Goal: Information Seeking & Learning: Learn about a topic

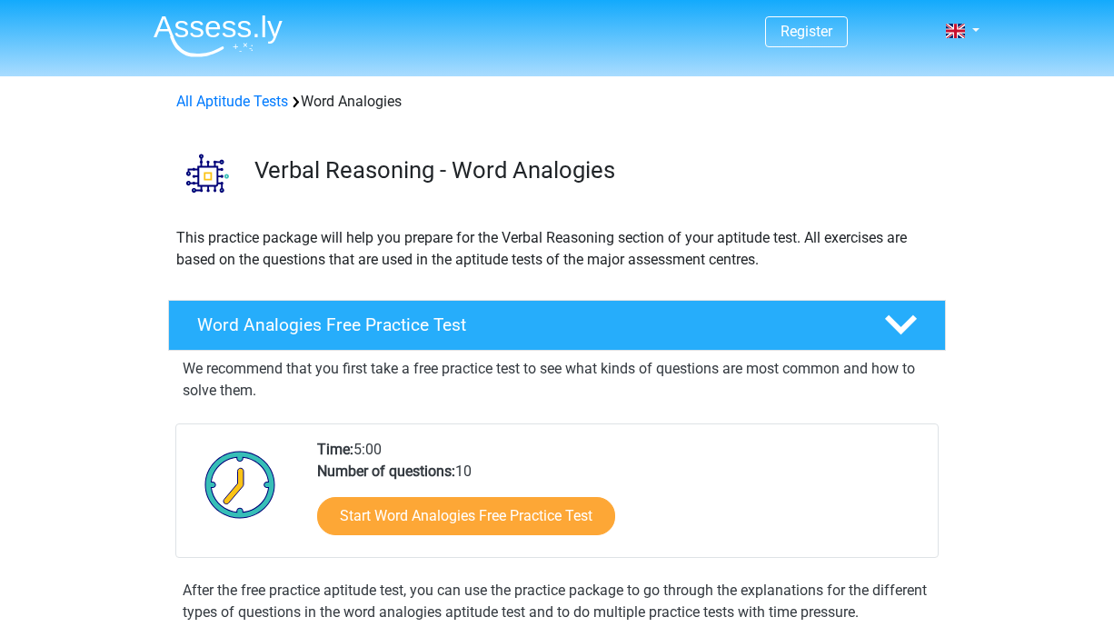
scroll to position [197, 0]
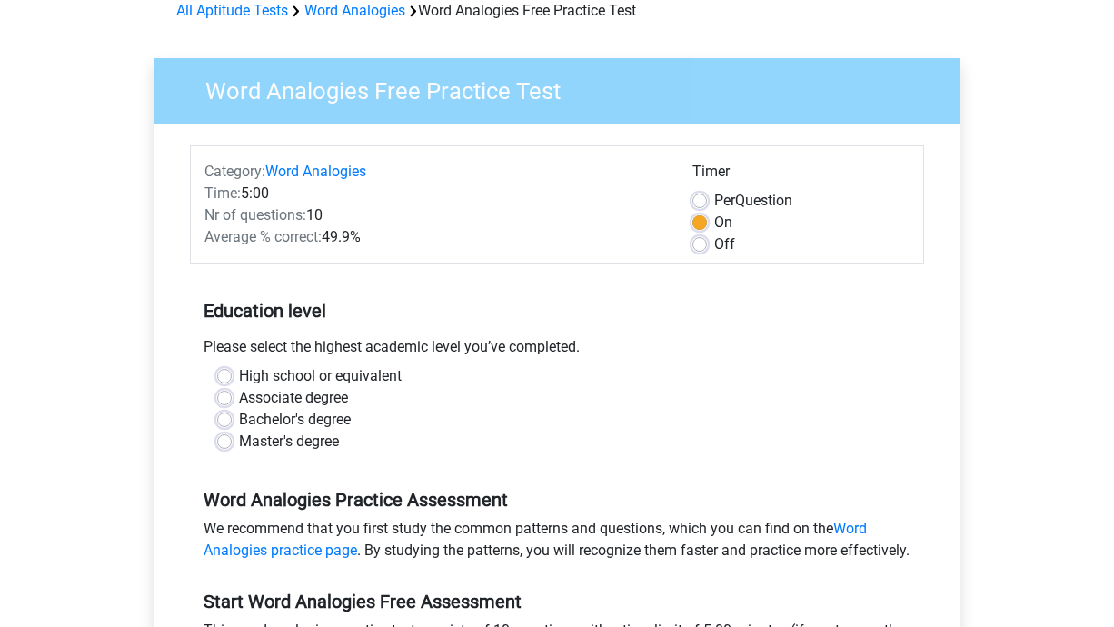
scroll to position [92, 0]
click at [239, 371] on label "High school or equivalent" at bounding box center [320, 375] width 163 height 22
click at [223, 371] on input "High school or equivalent" at bounding box center [224, 373] width 15 height 18
radio input "true"
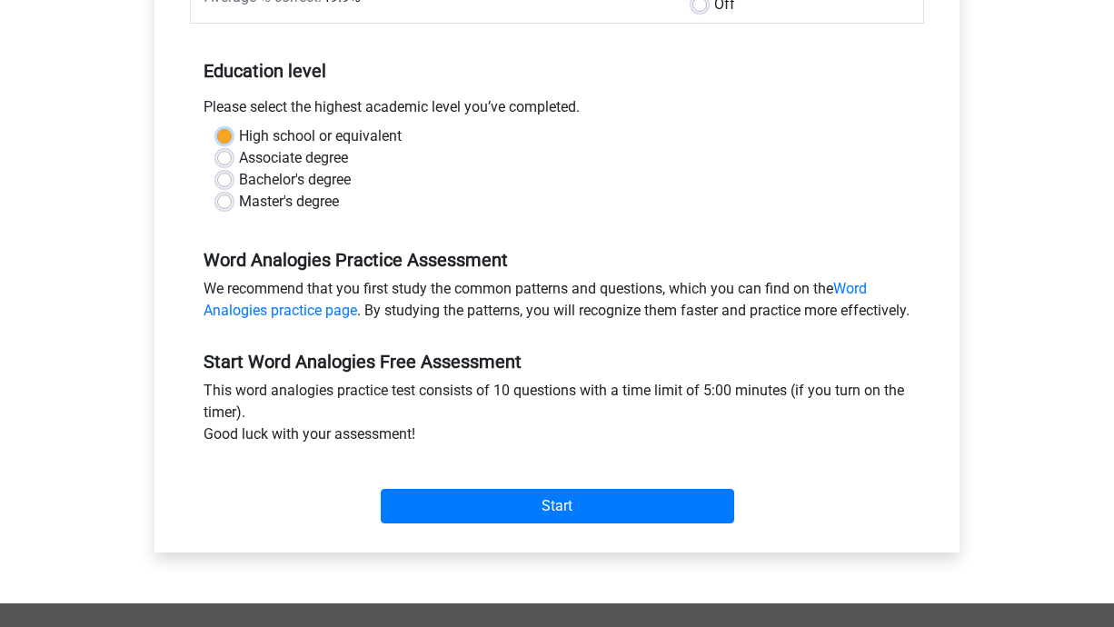
scroll to position [334, 0]
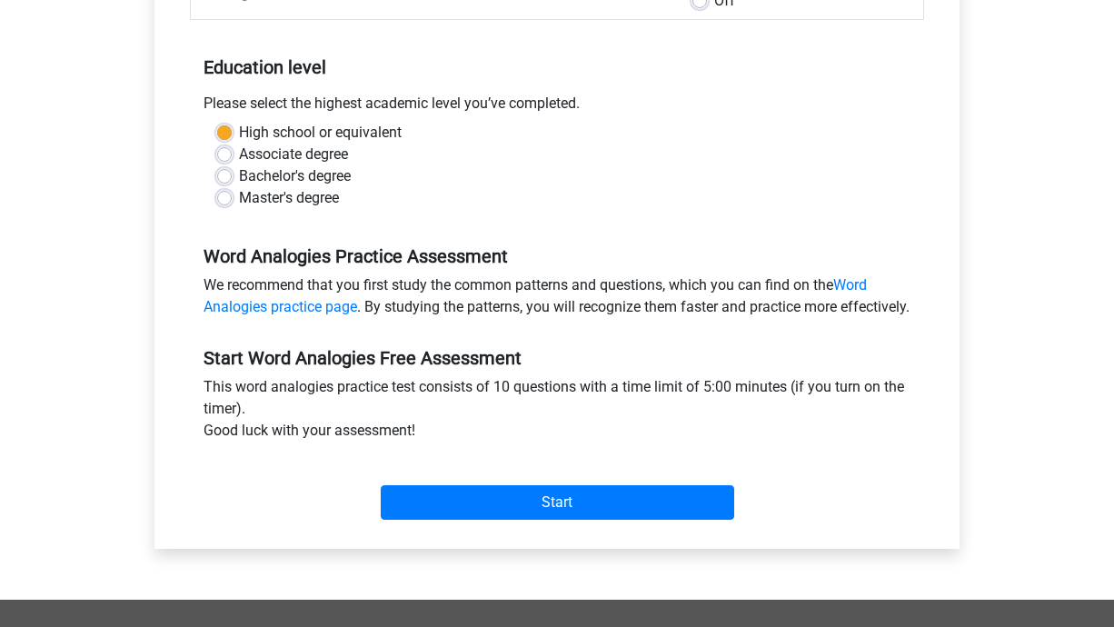
click at [466, 503] on div "Start" at bounding box center [557, 488] width 734 height 64
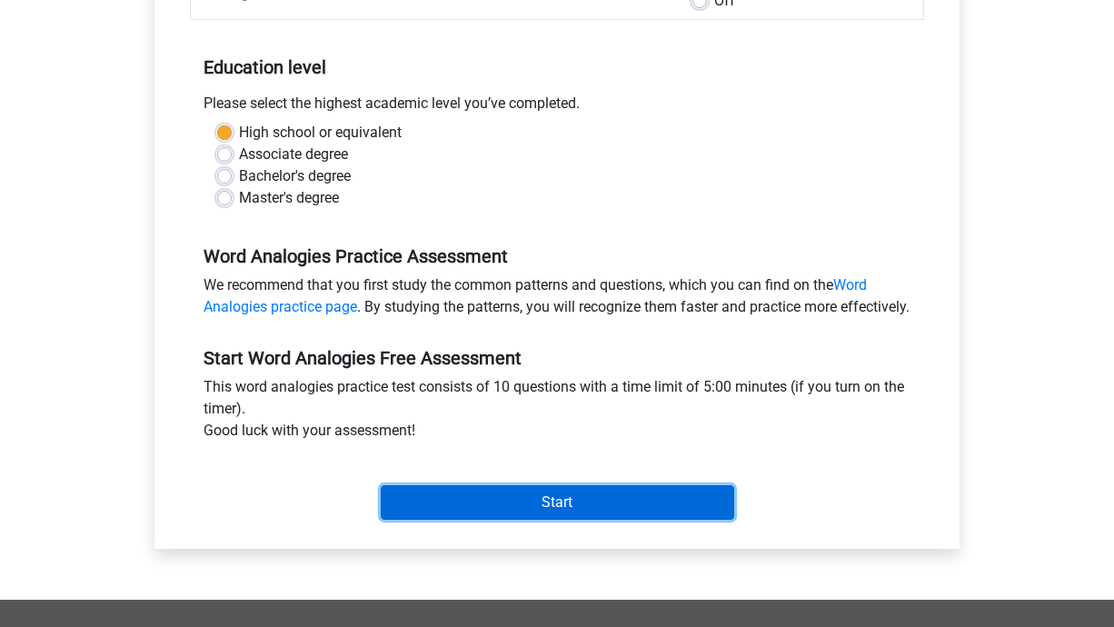
click at [468, 520] on input "Start" at bounding box center [557, 502] width 353 height 35
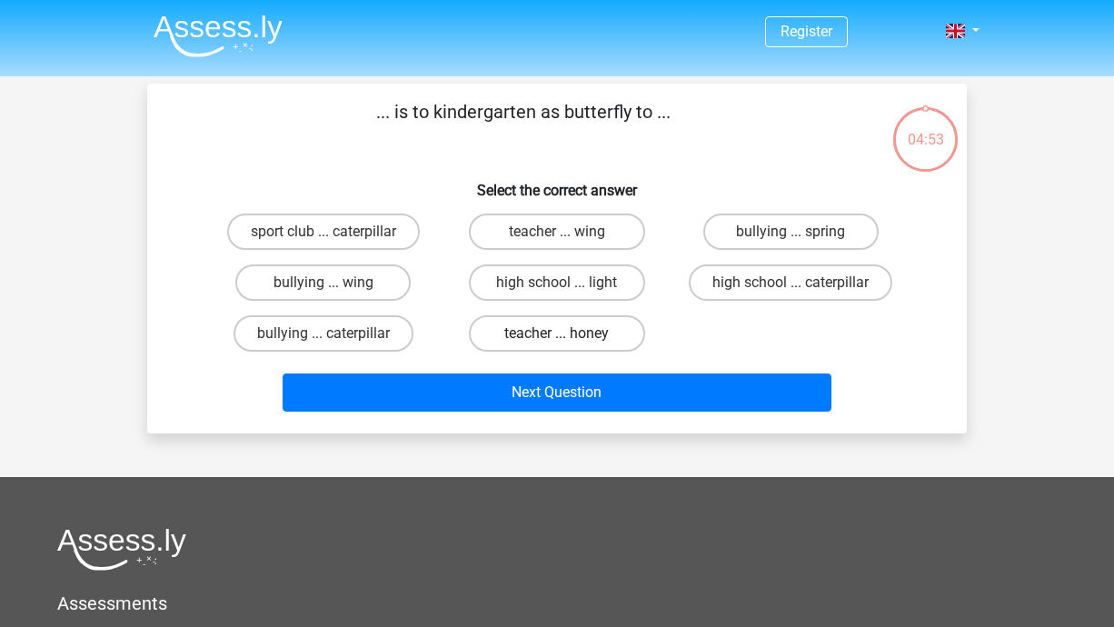
click at [541, 327] on label "teacher ... honey" at bounding box center [556, 333] width 175 height 36
click at [557, 333] on input "teacher ... honey" at bounding box center [563, 339] width 12 height 12
radio input "true"
click at [545, 236] on label "teacher ... wing" at bounding box center [556, 232] width 175 height 36
click at [557, 236] on input "teacher ... wing" at bounding box center [563, 238] width 12 height 12
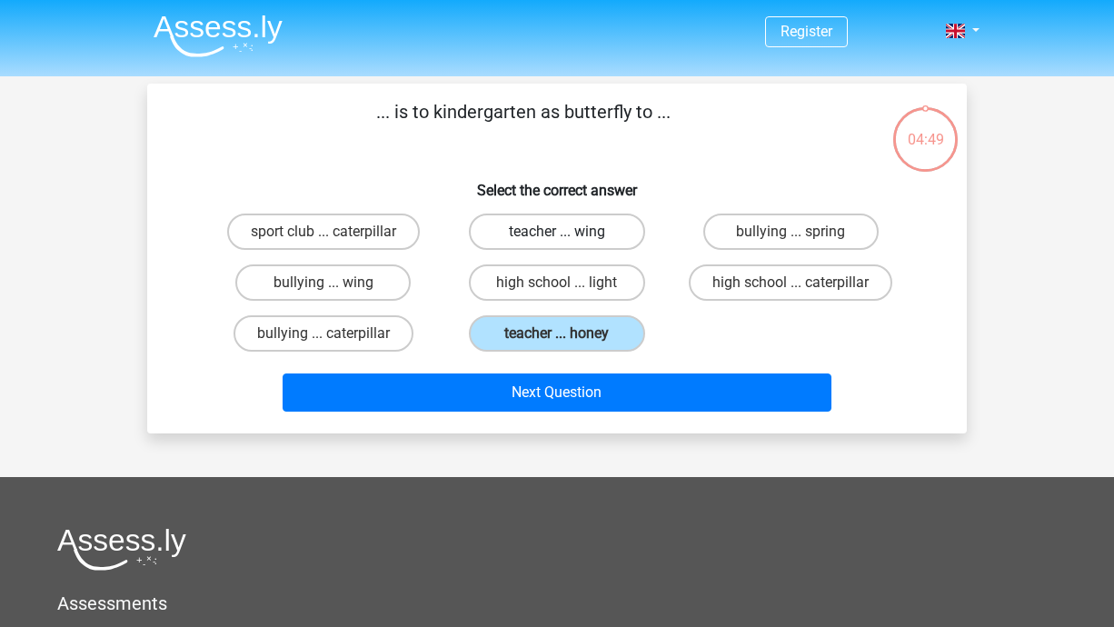
radio input "true"
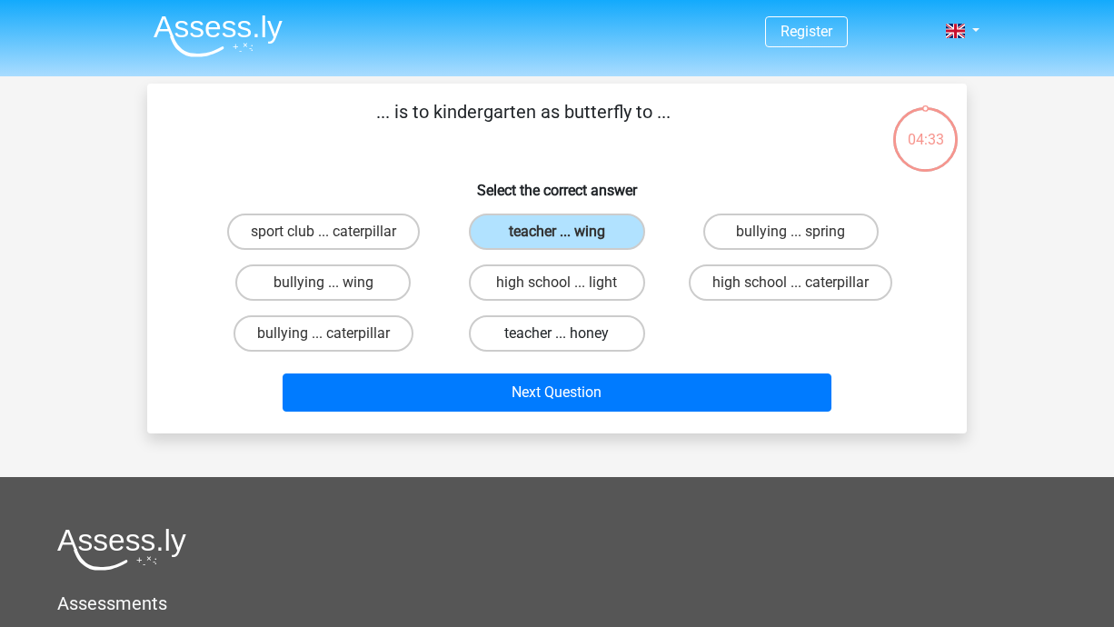
click at [527, 329] on label "teacher ... honey" at bounding box center [556, 333] width 175 height 36
click at [557, 333] on input "teacher ... honey" at bounding box center [563, 339] width 12 height 12
radio input "true"
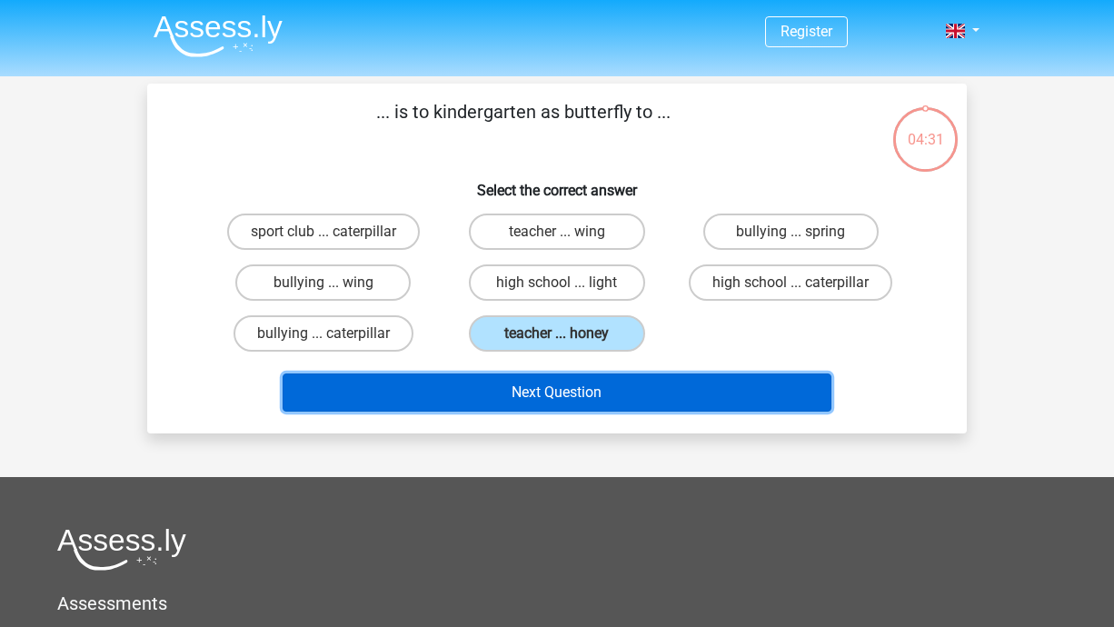
click at [688, 383] on button "Next Question" at bounding box center [558, 392] width 550 height 38
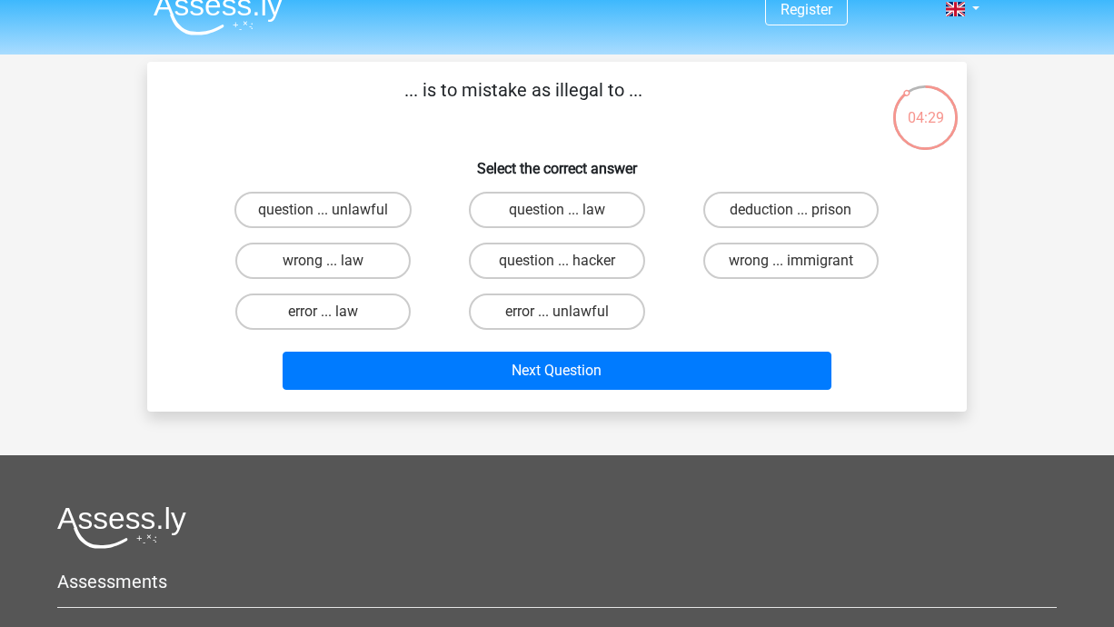
scroll to position [6, 0]
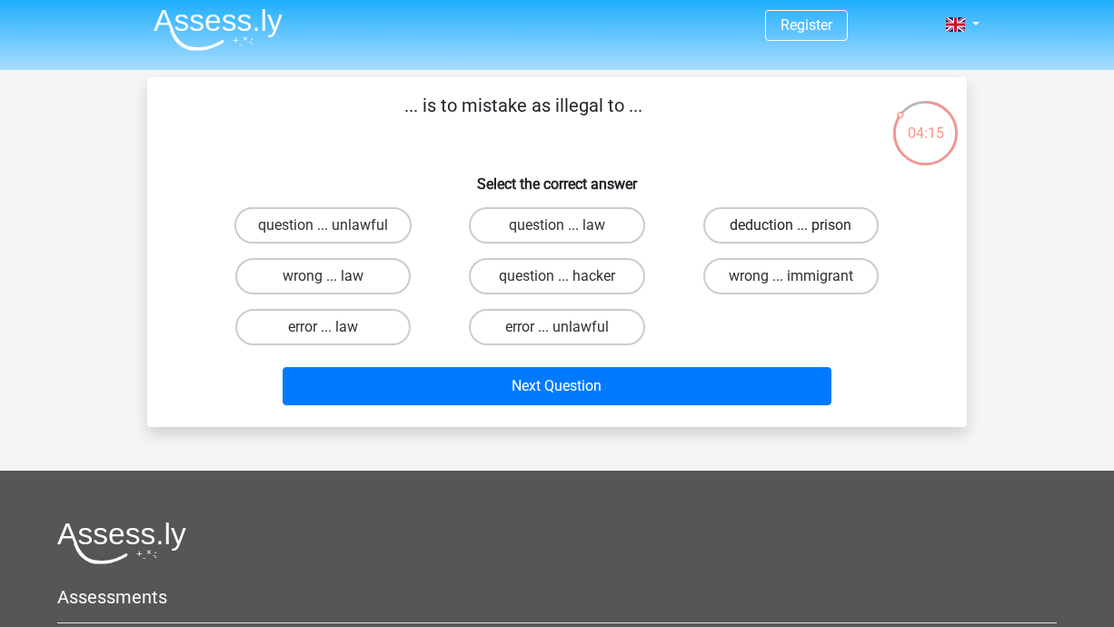
click at [740, 209] on label "deduction ... prison" at bounding box center [790, 225] width 175 height 36
click at [791, 225] on input "deduction ... prison" at bounding box center [797, 231] width 12 height 12
radio input "true"
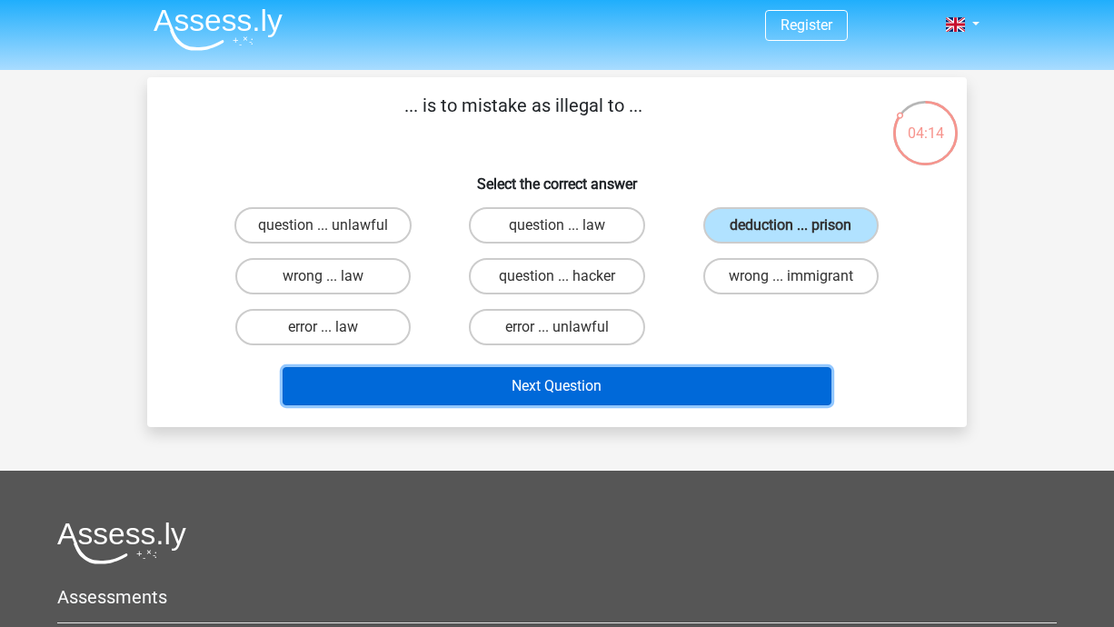
click at [590, 386] on button "Next Question" at bounding box center [558, 386] width 550 height 38
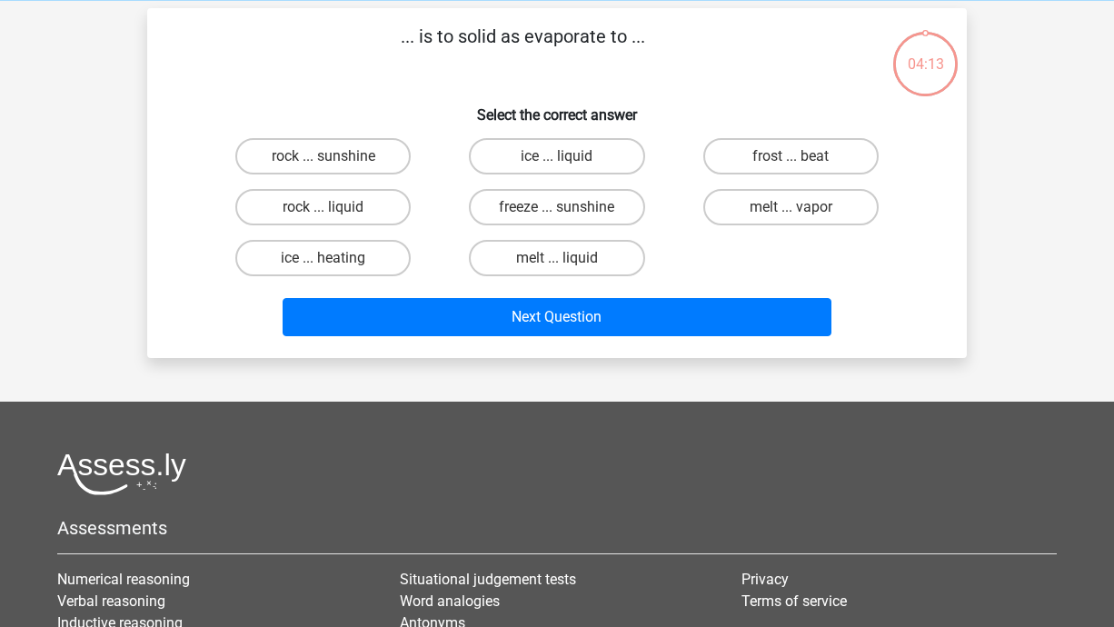
scroll to position [84, 0]
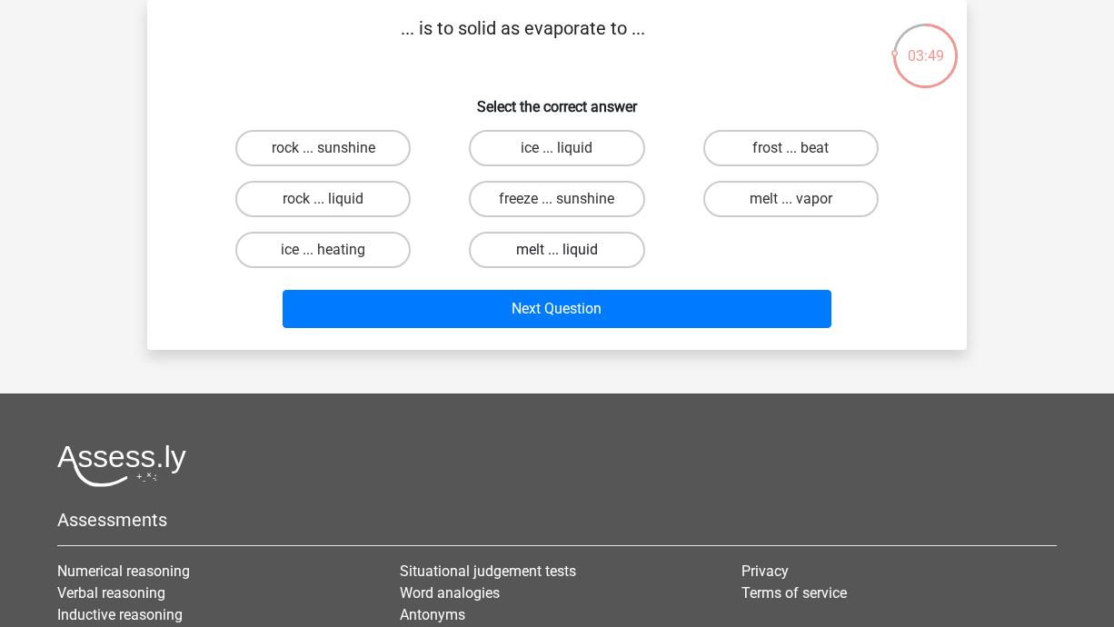
click at [537, 252] on label "melt ... liquid" at bounding box center [556, 250] width 175 height 36
click at [557, 252] on input "melt ... liquid" at bounding box center [563, 256] width 12 height 12
radio input "true"
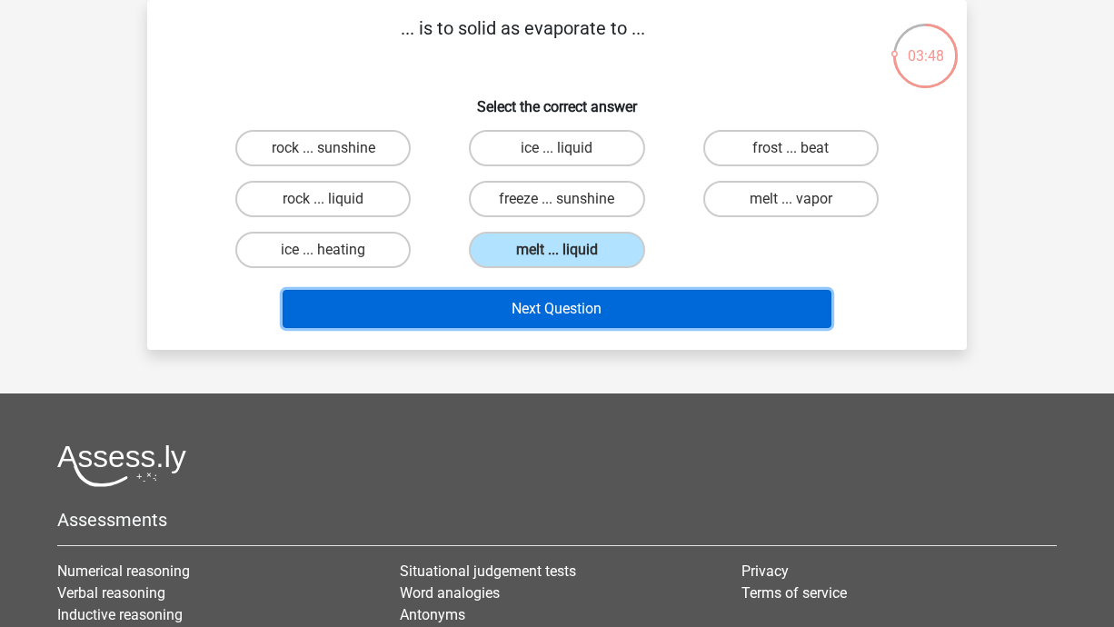
click at [556, 314] on button "Next Question" at bounding box center [558, 309] width 550 height 38
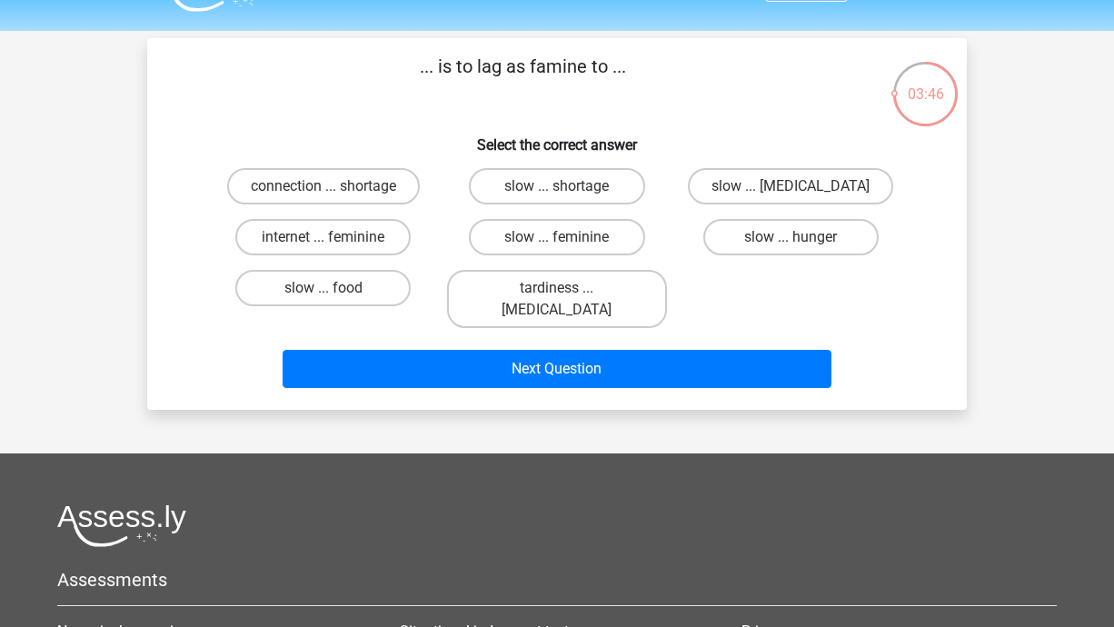
scroll to position [43, 0]
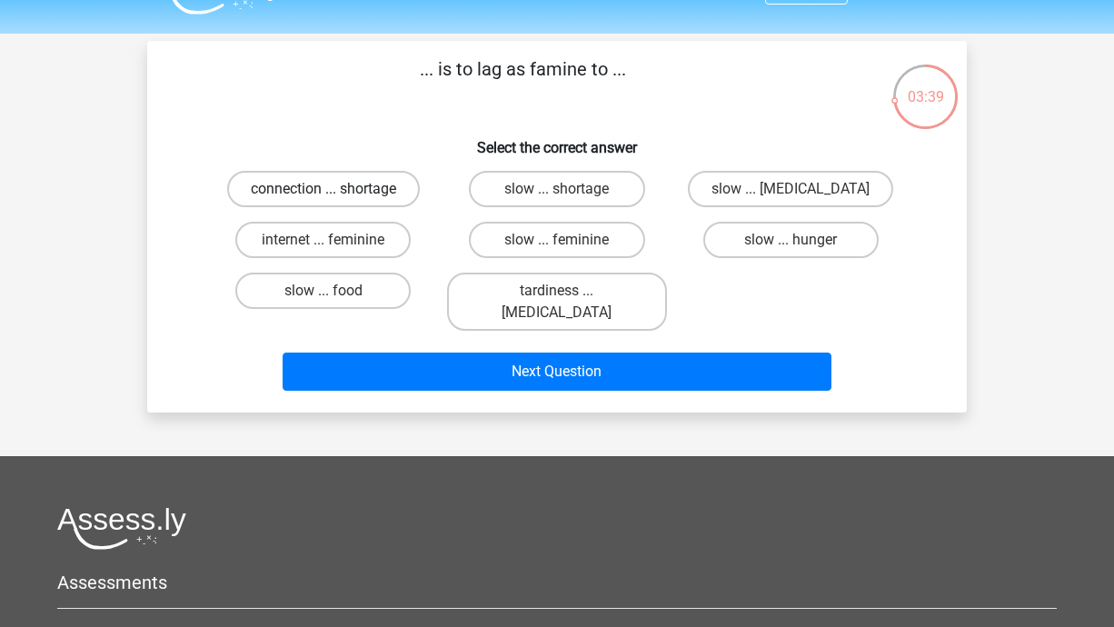
click at [351, 194] on label "connection ... shortage" at bounding box center [323, 189] width 193 height 36
click at [335, 194] on input "connection ... shortage" at bounding box center [329, 195] width 12 height 12
radio input "true"
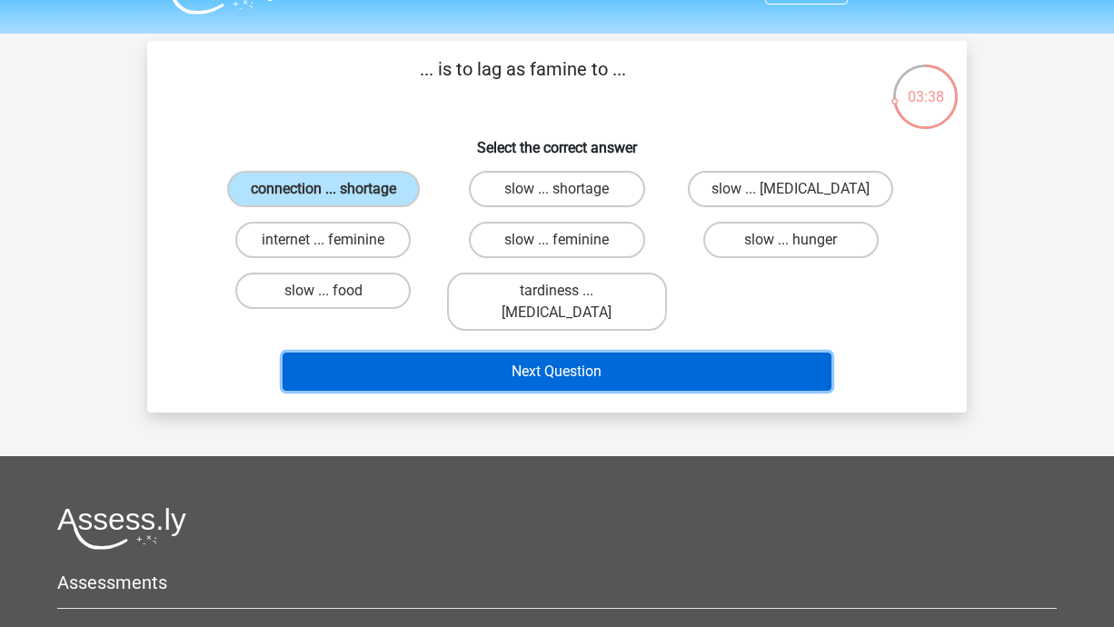
click at [503, 353] on button "Next Question" at bounding box center [558, 372] width 550 height 38
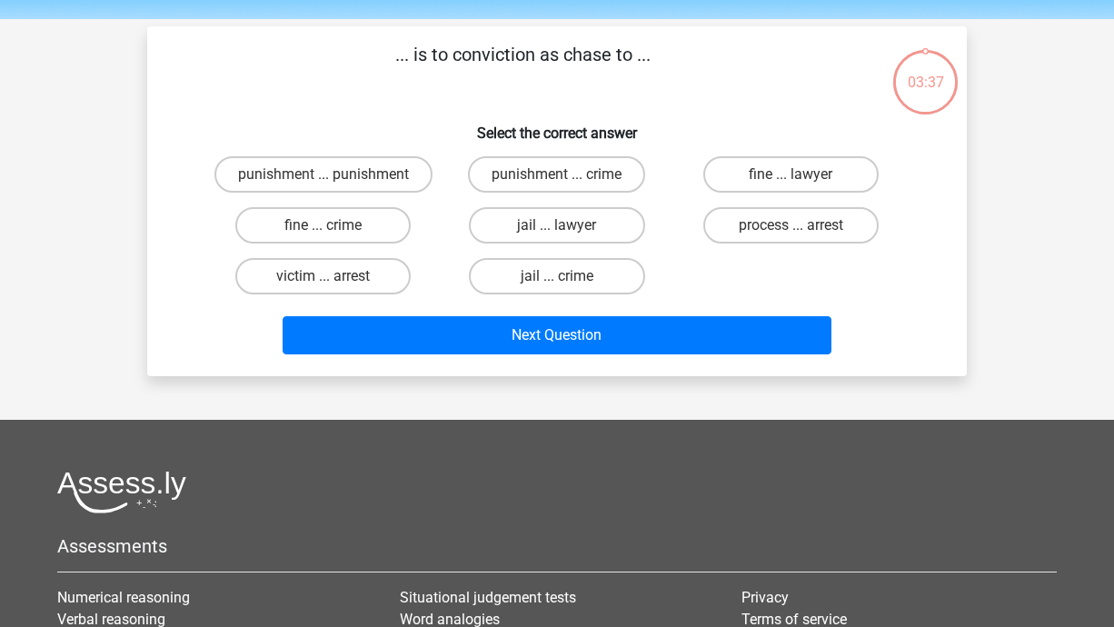
scroll to position [30, 0]
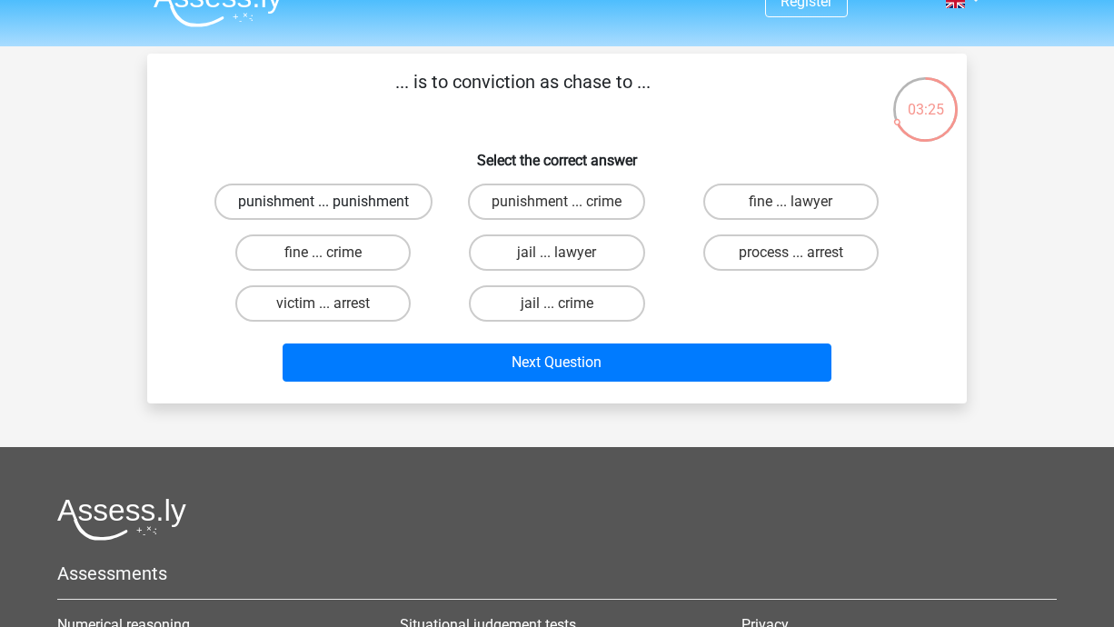
click at [364, 204] on label "punishment ... punishment" at bounding box center [323, 202] width 218 height 36
click at [335, 204] on input "punishment ... punishment" at bounding box center [329, 208] width 12 height 12
radio input "true"
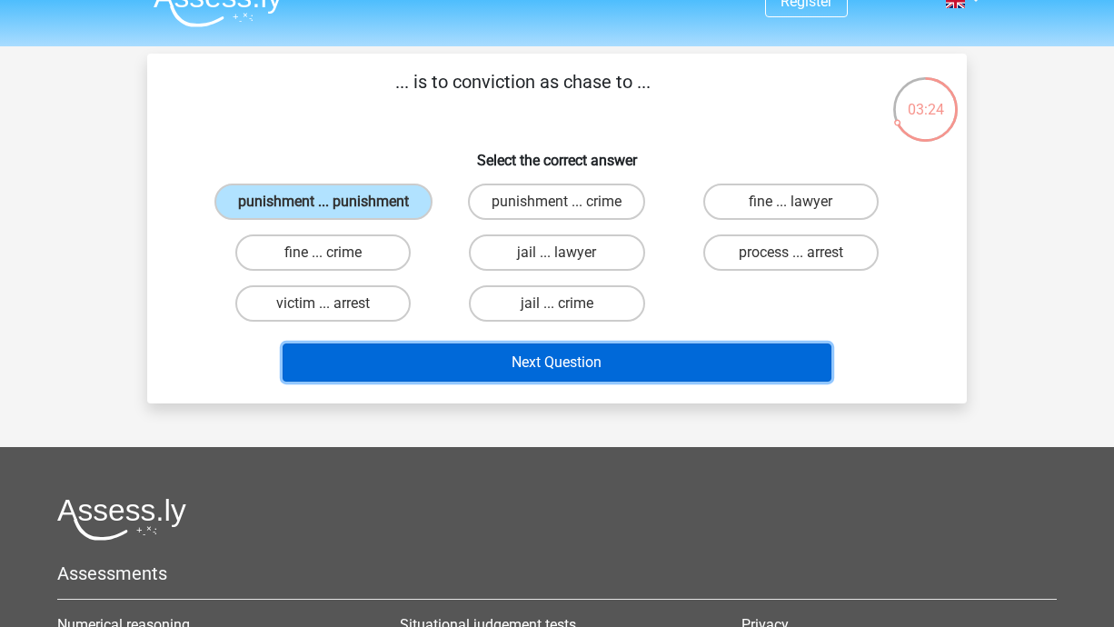
click at [486, 353] on button "Next Question" at bounding box center [558, 362] width 550 height 38
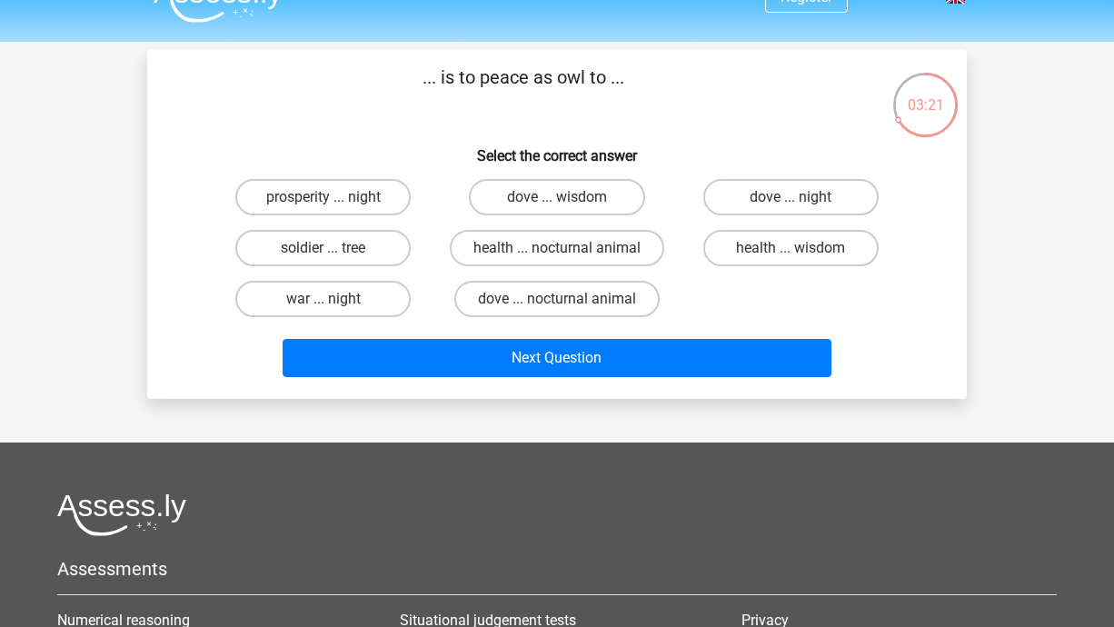
scroll to position [33, 0]
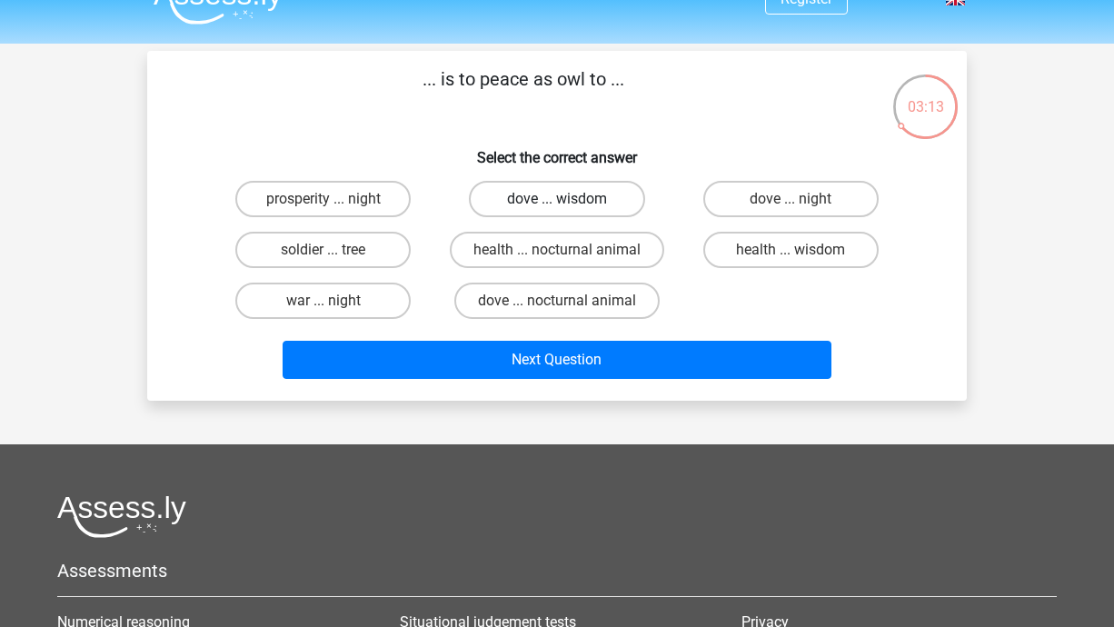
click at [519, 193] on label "dove ... wisdom" at bounding box center [556, 199] width 175 height 36
click at [557, 199] on input "dove ... wisdom" at bounding box center [563, 205] width 12 height 12
radio input "true"
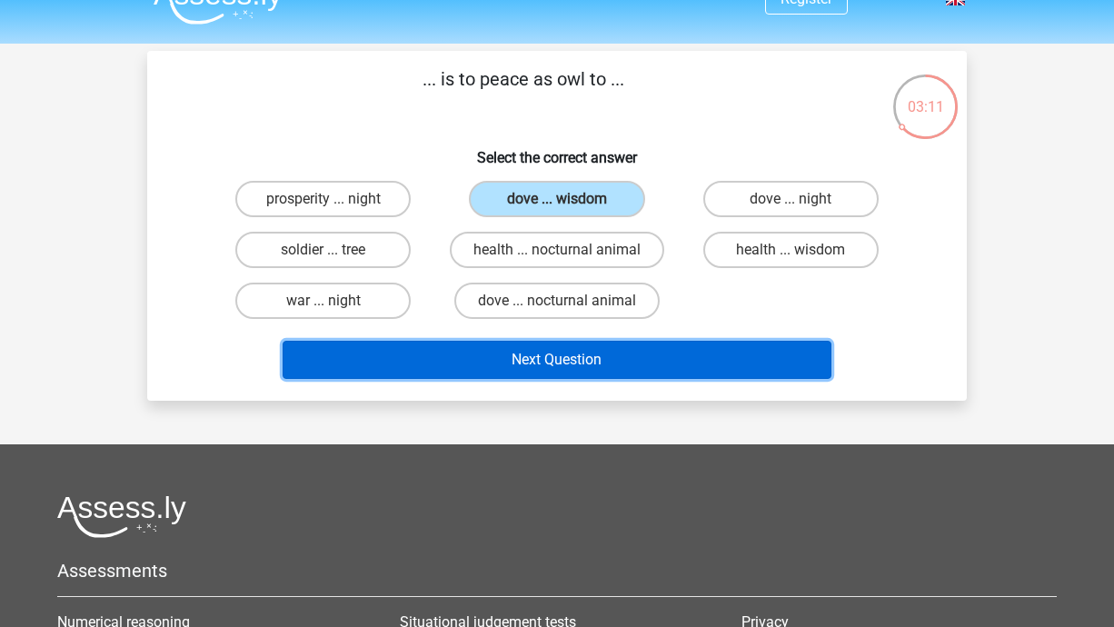
click at [575, 368] on button "Next Question" at bounding box center [558, 360] width 550 height 38
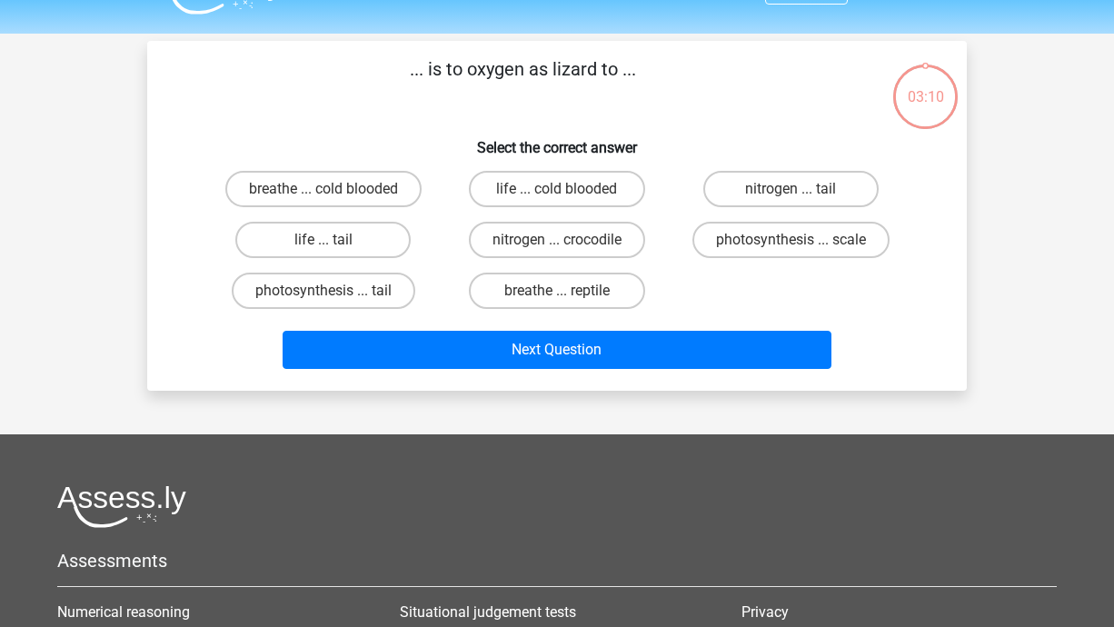
scroll to position [42, 0]
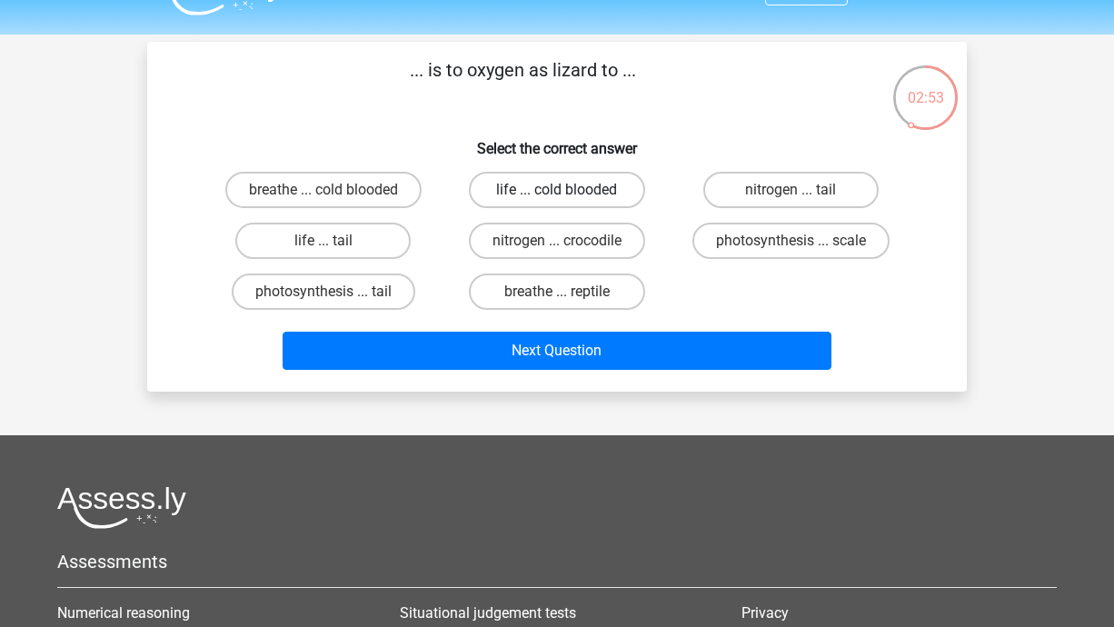
click at [536, 201] on label "life ... cold blooded" at bounding box center [556, 190] width 175 height 36
click at [557, 201] on input "life ... cold blooded" at bounding box center [563, 196] width 12 height 12
radio input "true"
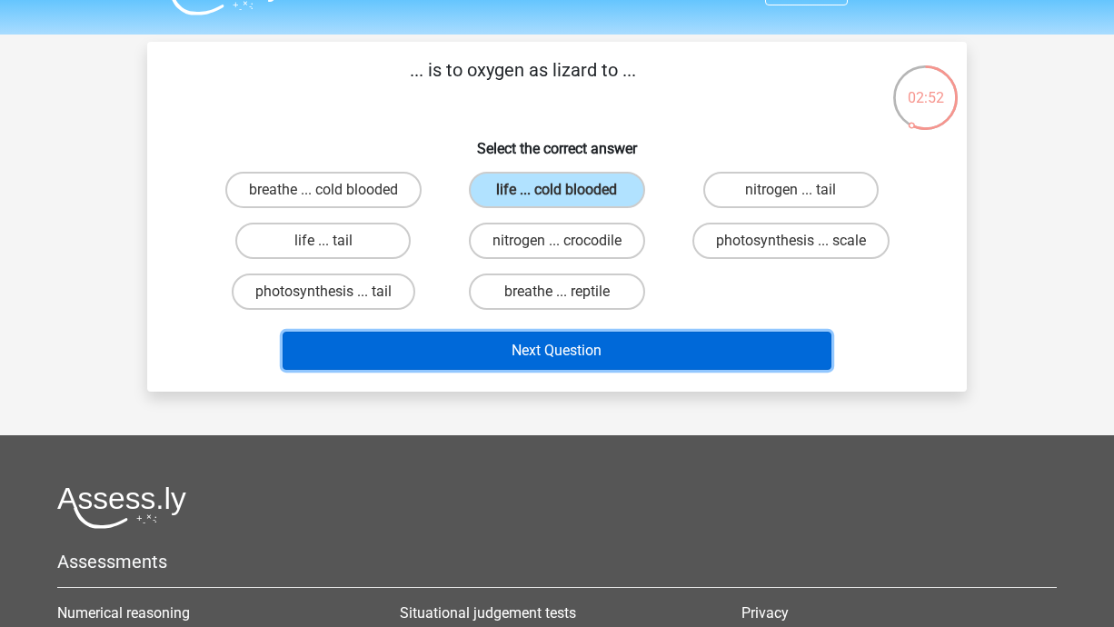
click at [595, 359] on button "Next Question" at bounding box center [558, 351] width 550 height 38
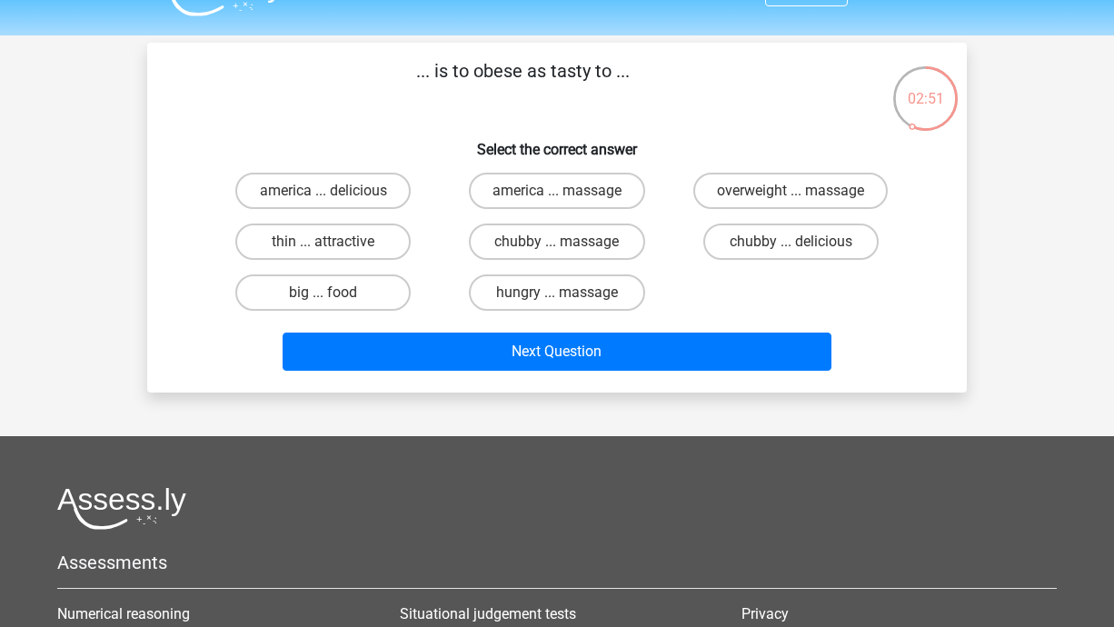
scroll to position [29, 0]
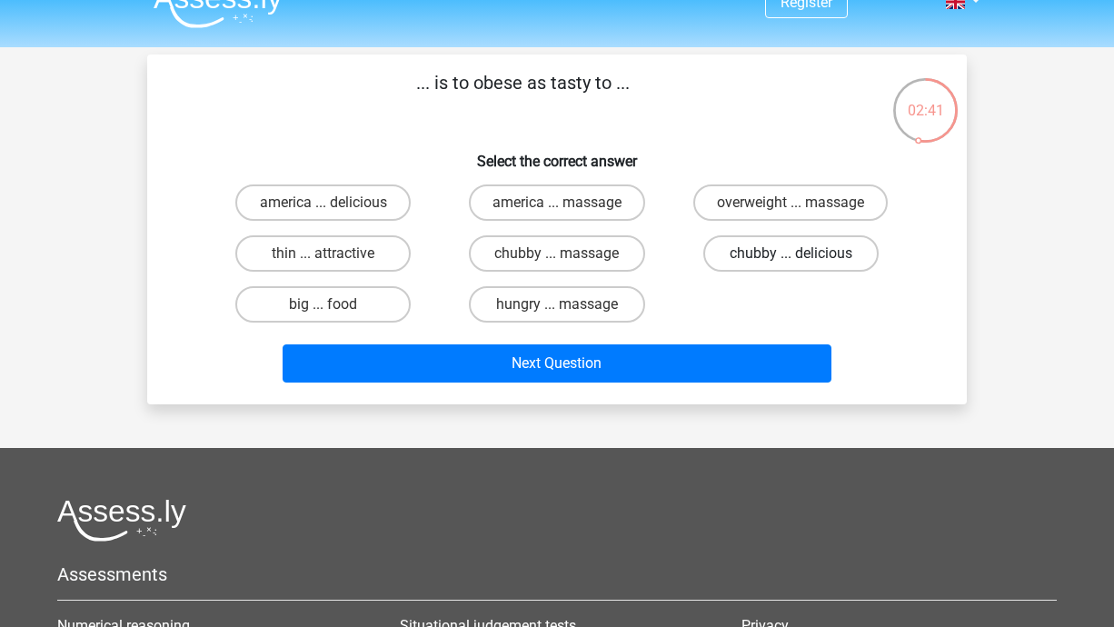
click at [829, 238] on label "chubby ... delicious" at bounding box center [790, 253] width 175 height 36
click at [802, 254] on input "chubby ... delicious" at bounding box center [797, 260] width 12 height 12
radio input "true"
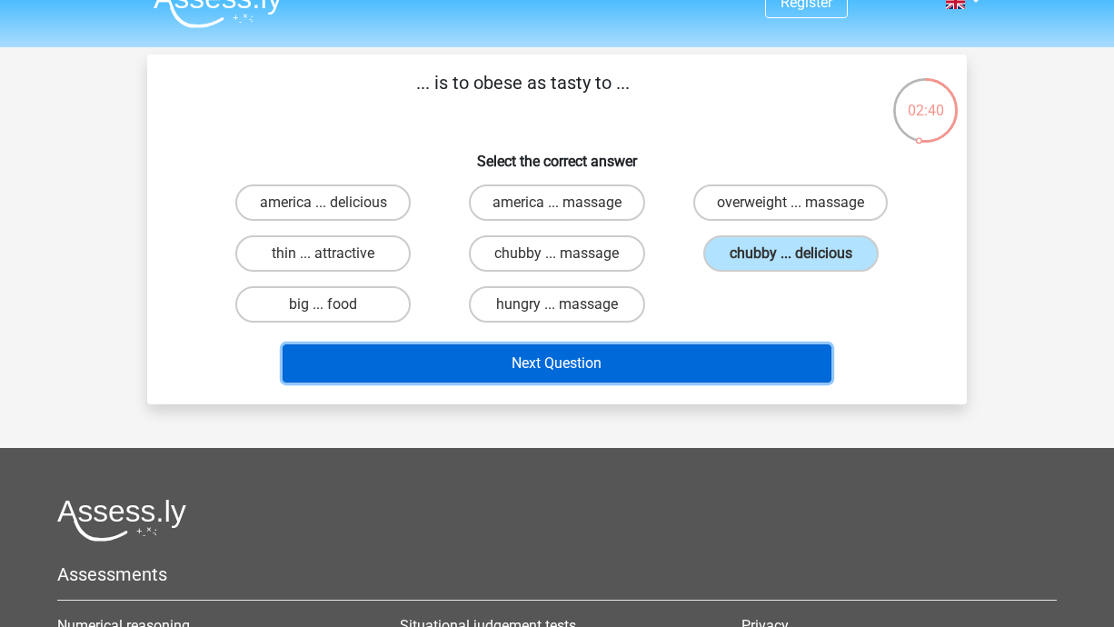
click at [699, 358] on button "Next Question" at bounding box center [558, 363] width 550 height 38
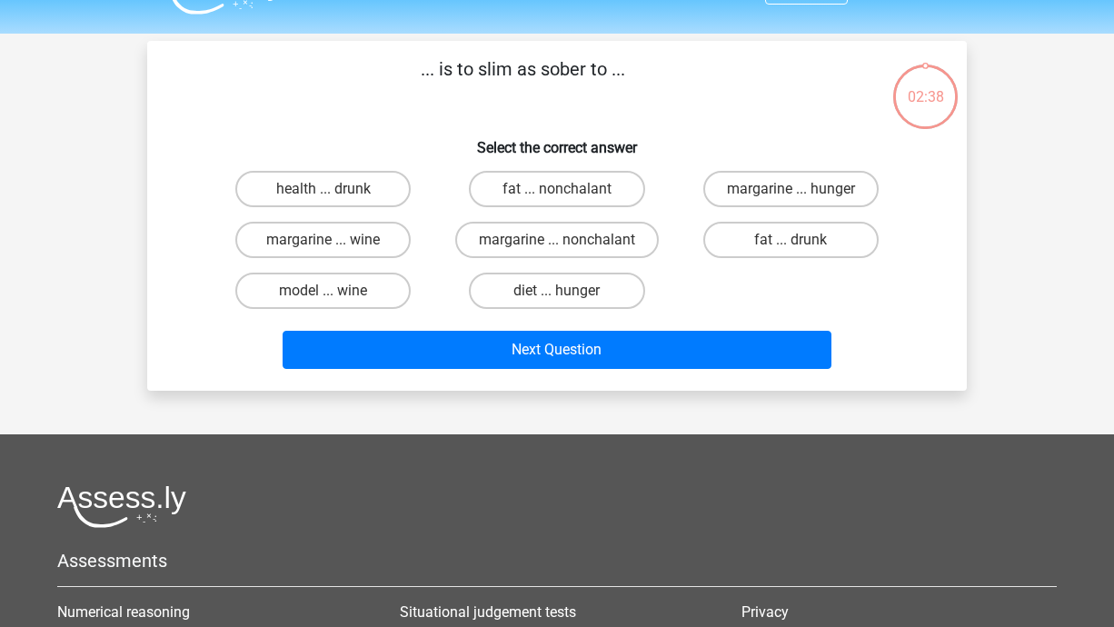
scroll to position [32, 0]
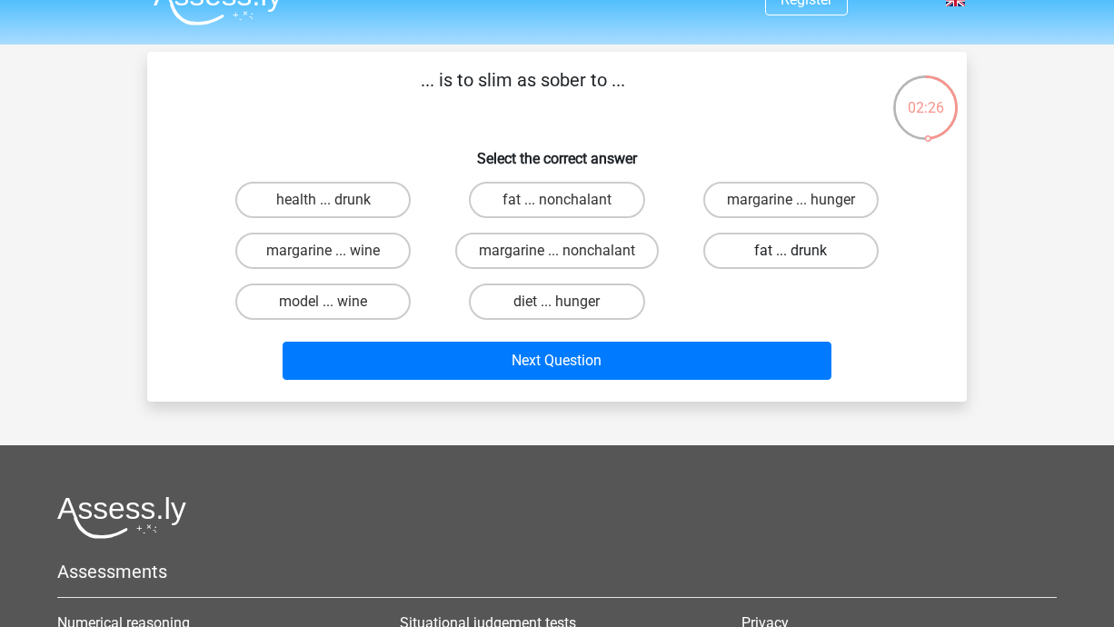
click at [766, 265] on label "fat ... drunk" at bounding box center [790, 251] width 175 height 36
click at [791, 263] on input "fat ... drunk" at bounding box center [797, 257] width 12 height 12
radio input "true"
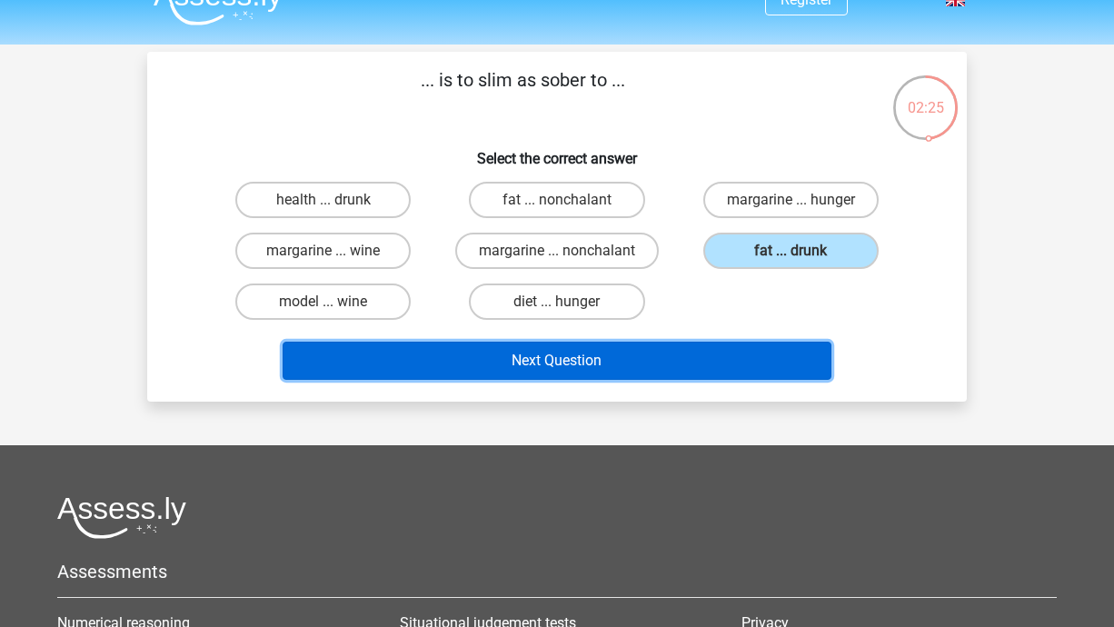
click at [710, 364] on button "Next Question" at bounding box center [558, 361] width 550 height 38
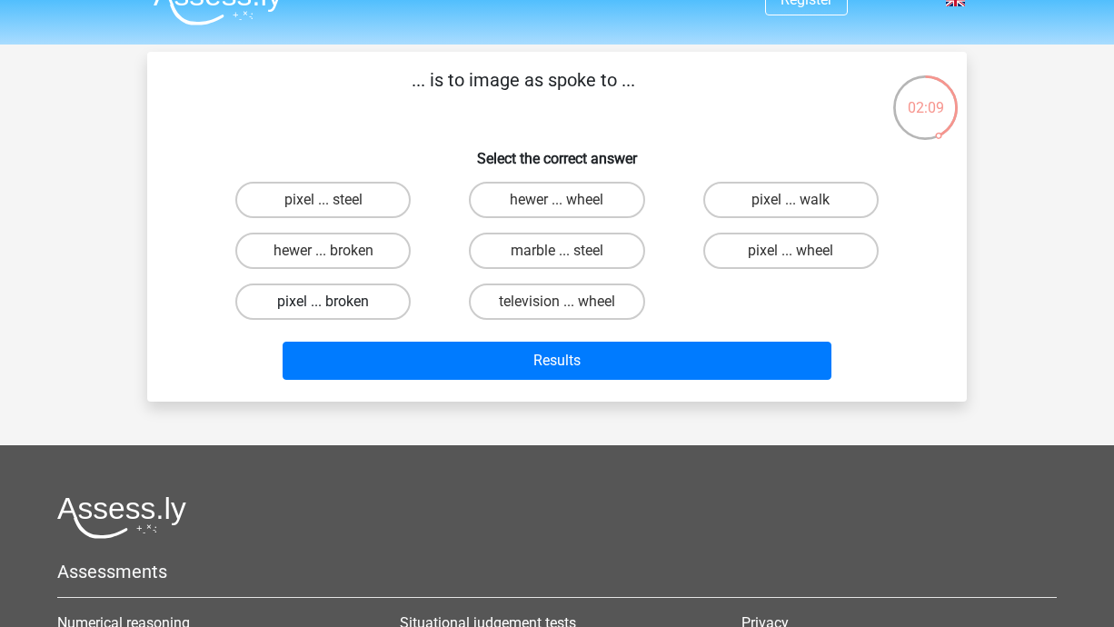
click at [388, 301] on label "pixel ... broken" at bounding box center [322, 302] width 175 height 36
click at [335, 302] on input "pixel ... broken" at bounding box center [329, 308] width 12 height 12
radio input "true"
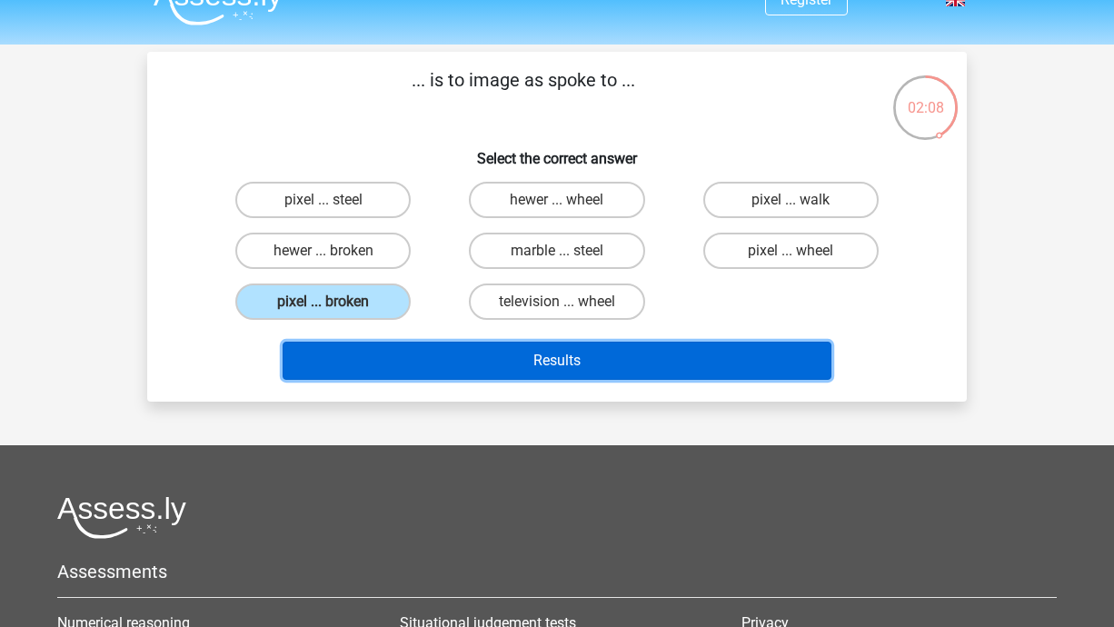
click at [491, 374] on button "Results" at bounding box center [558, 361] width 550 height 38
